Goal: Task Accomplishment & Management: Manage account settings

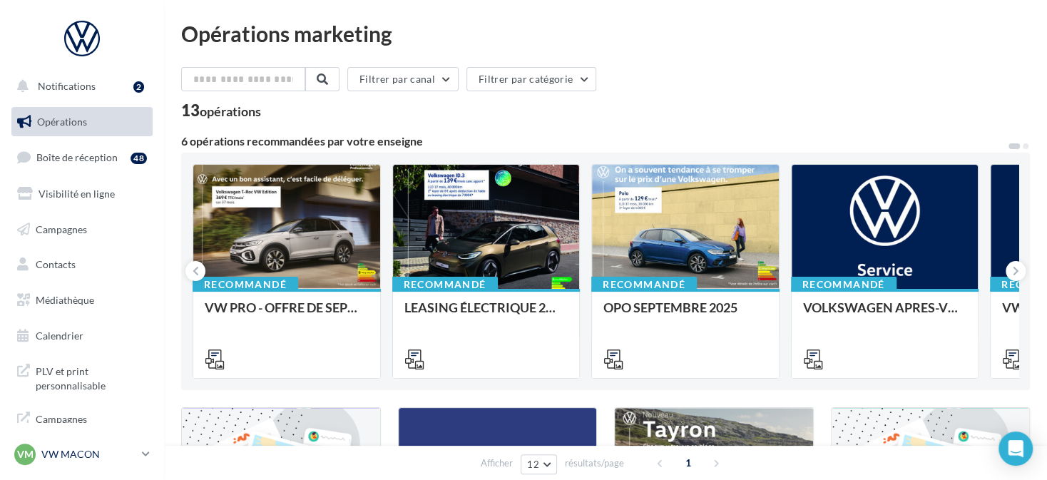
click at [47, 457] on p "VW MACON" at bounding box center [88, 454] width 95 height 14
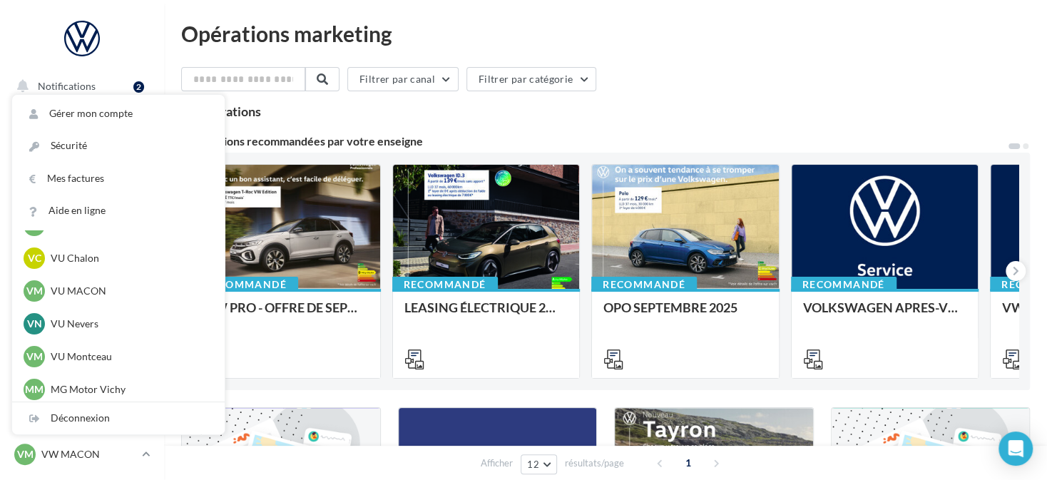
scroll to position [1083, 0]
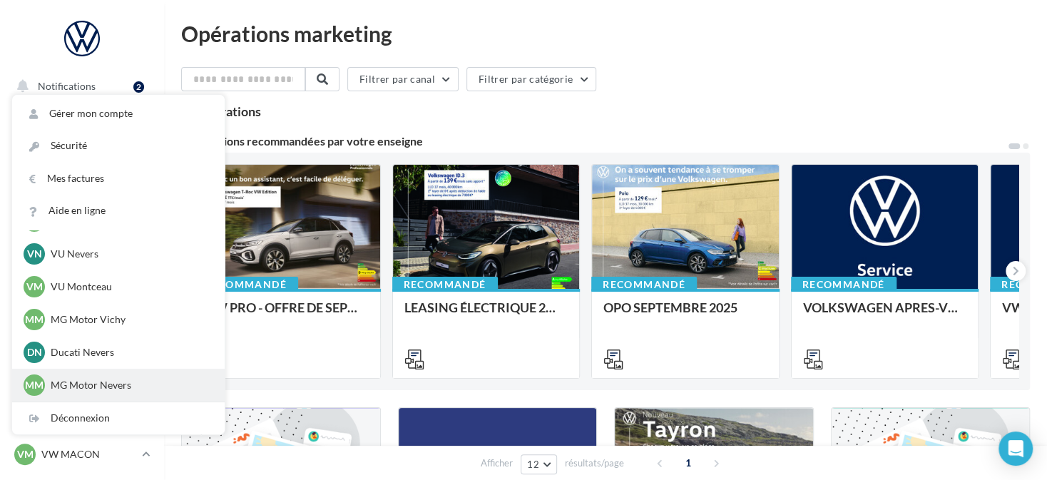
click at [98, 385] on p "MG Motor Nevers" at bounding box center [129, 385] width 157 height 14
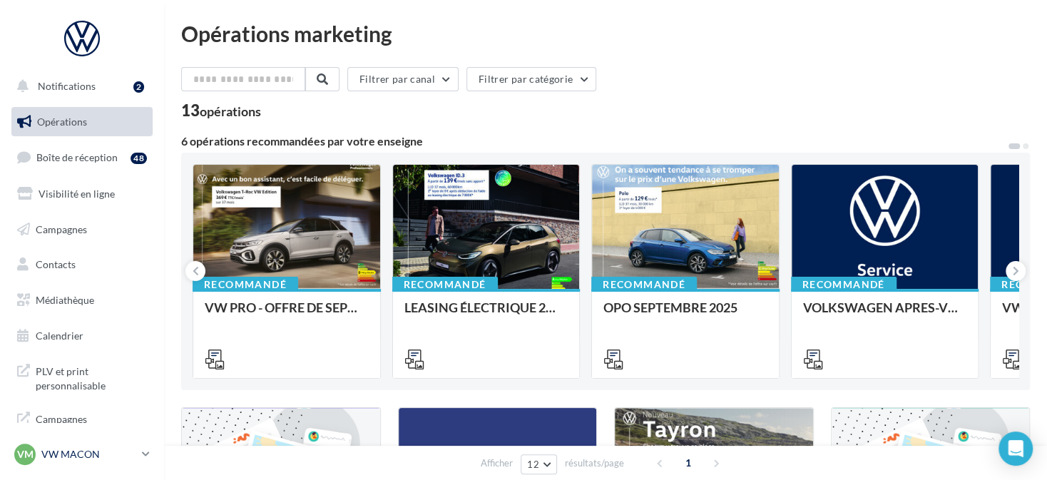
click at [63, 454] on p "VW MACON" at bounding box center [88, 454] width 95 height 14
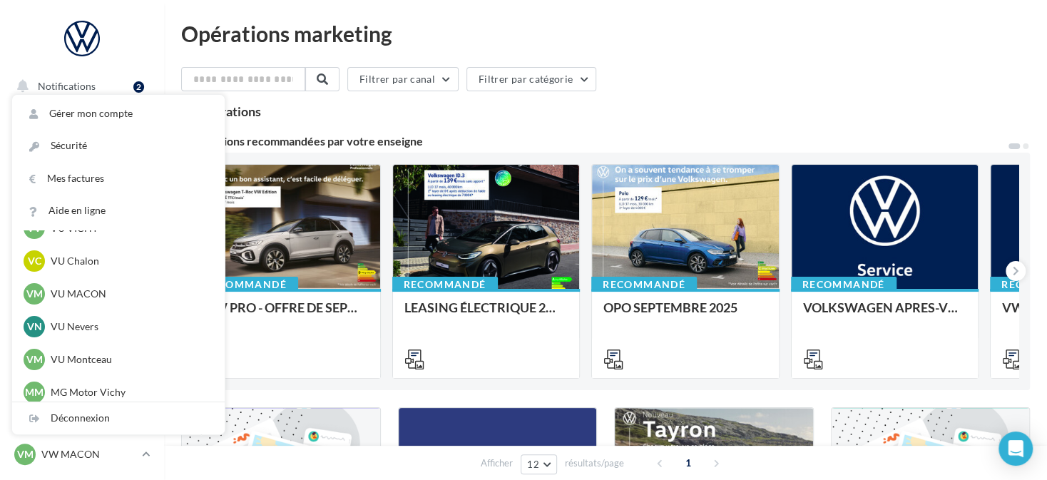
scroll to position [1083, 0]
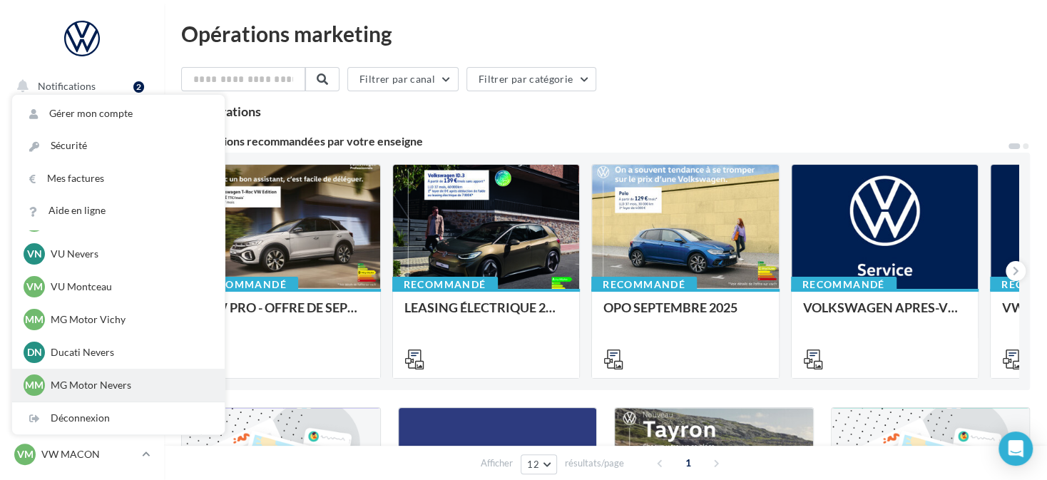
click at [107, 382] on p "MG Motor Nevers" at bounding box center [129, 385] width 157 height 14
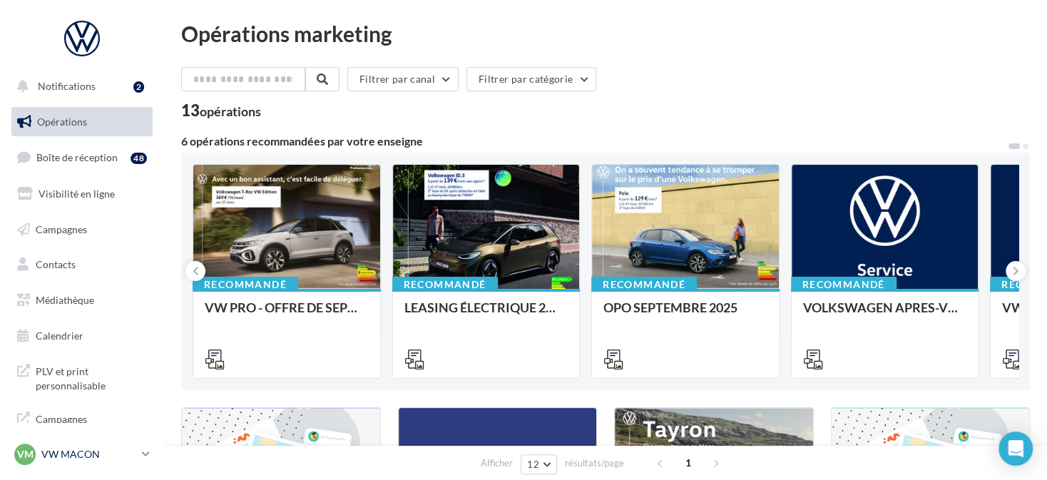
click at [106, 458] on p "VW MACON" at bounding box center [88, 454] width 95 height 14
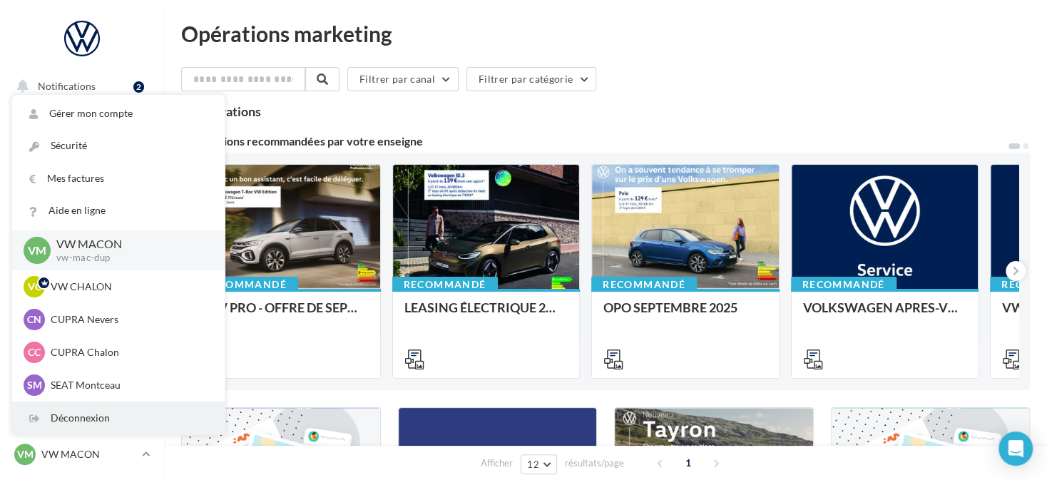
click at [105, 431] on div "Déconnexion" at bounding box center [118, 418] width 213 height 32
